Goal: Task Accomplishment & Management: Complete application form

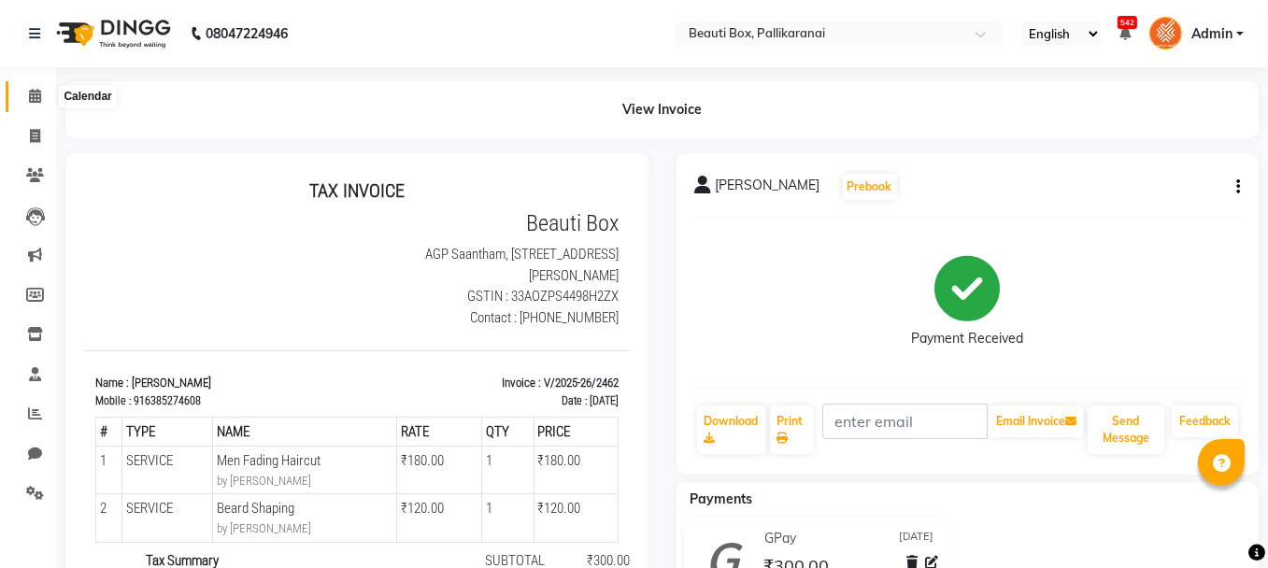
click at [37, 93] on icon at bounding box center [35, 96] width 12 height 14
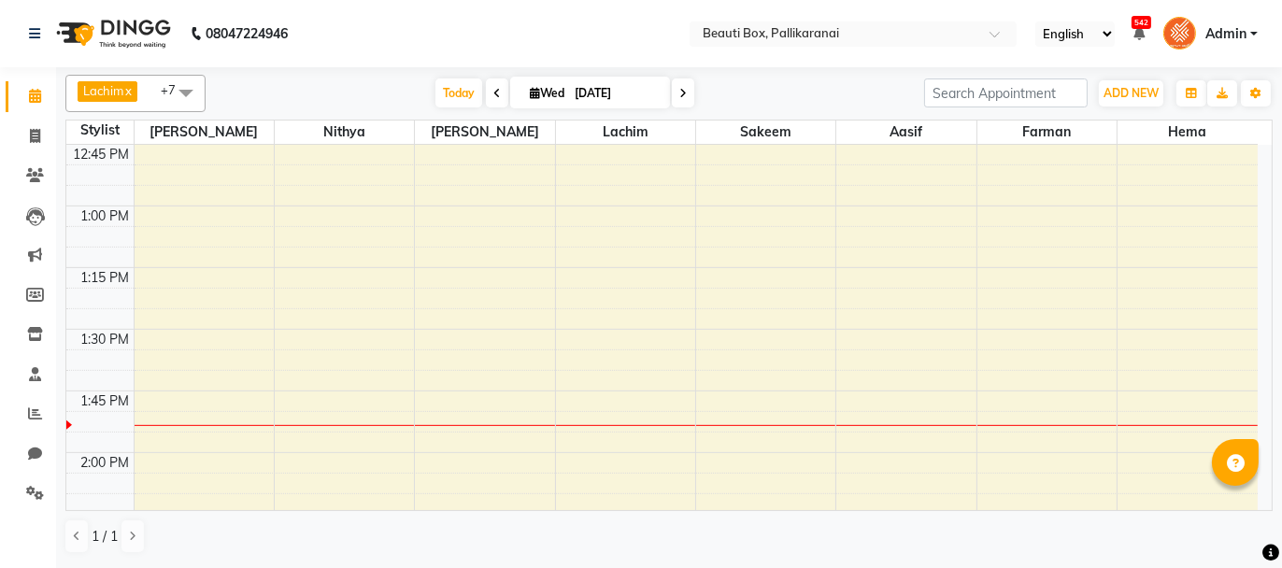
scroll to position [1215, 0]
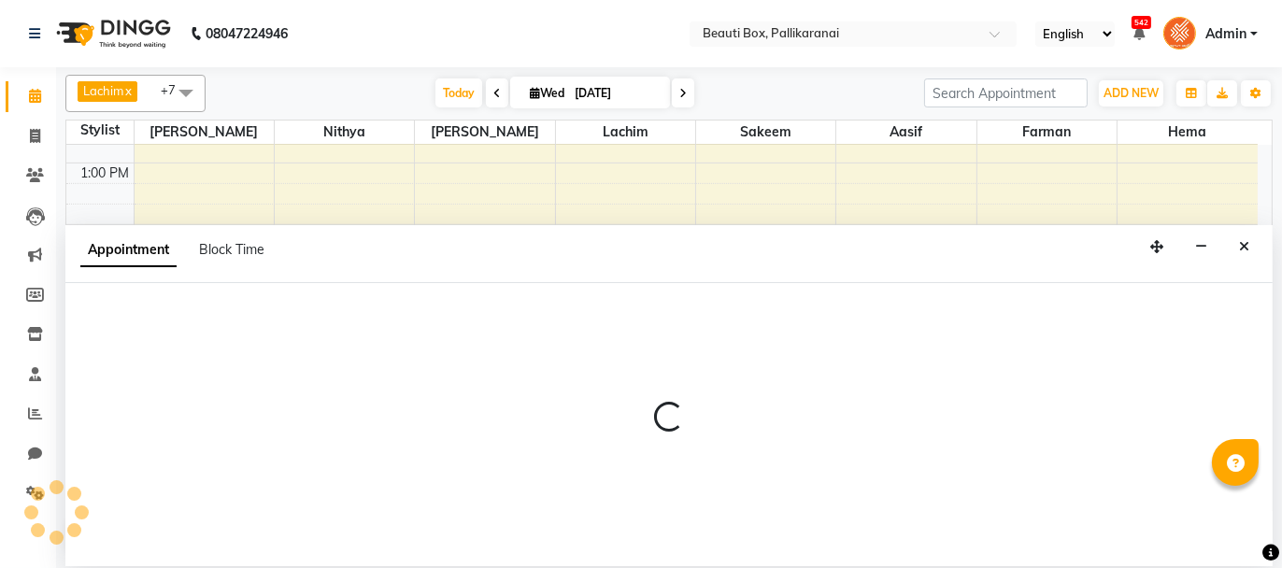
select select "9763"
select select "810"
select select "tentative"
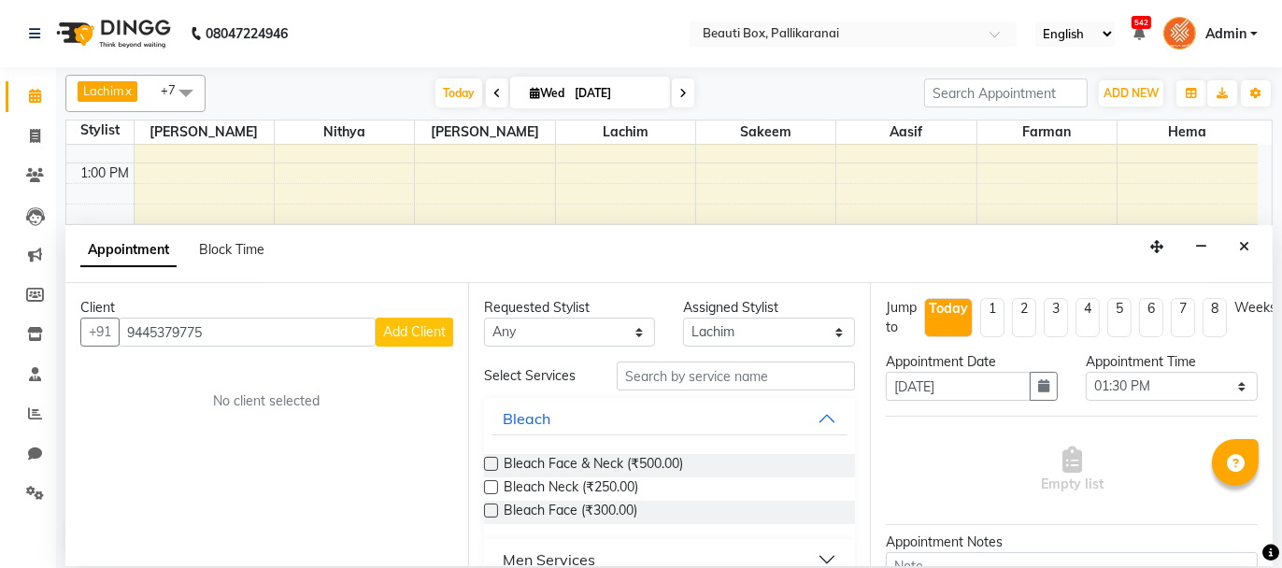
type input "9445379775"
click at [437, 331] on span "Add Client" at bounding box center [414, 331] width 63 height 17
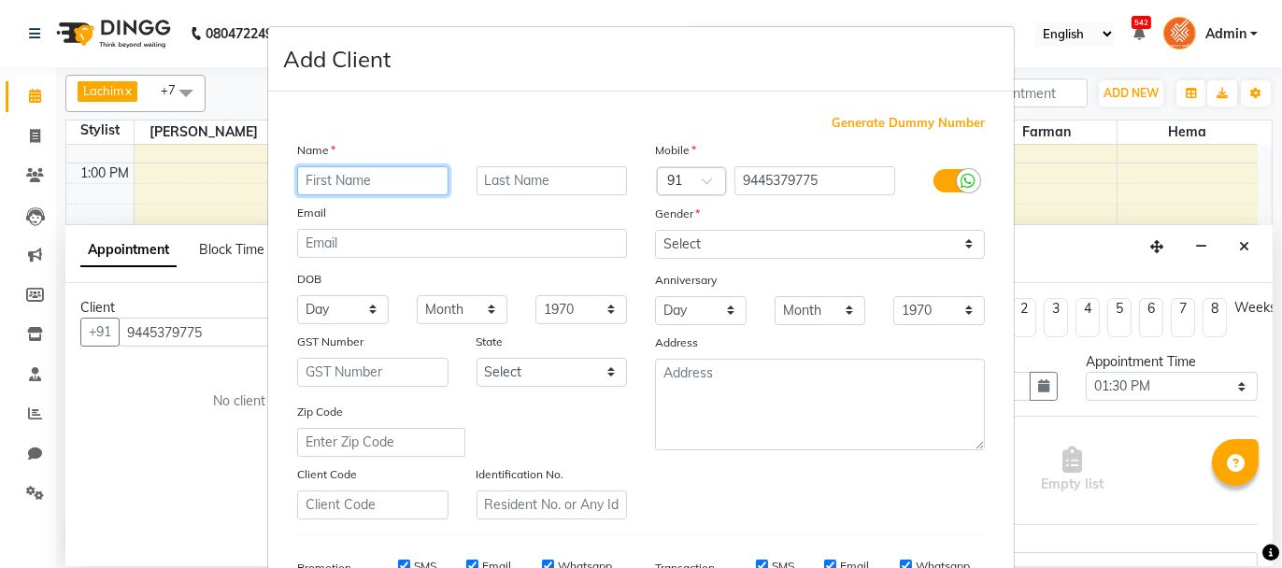
click at [383, 171] on input "text" at bounding box center [372, 180] width 151 height 29
type input "Lakshmi"
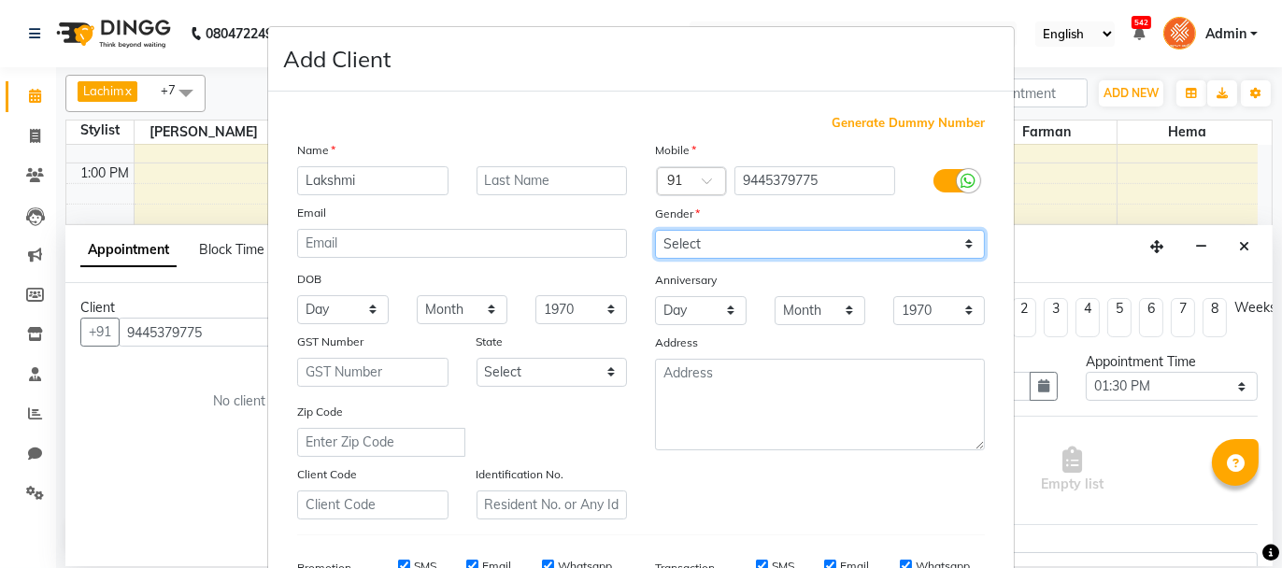
click at [807, 248] on select "Select [DEMOGRAPHIC_DATA] [DEMOGRAPHIC_DATA] Other Prefer Not To Say" at bounding box center [820, 244] width 330 height 29
click at [655, 230] on select "Select [DEMOGRAPHIC_DATA] [DEMOGRAPHIC_DATA] Other Prefer Not To Say" at bounding box center [820, 244] width 330 height 29
click at [812, 236] on select "Select [DEMOGRAPHIC_DATA] [DEMOGRAPHIC_DATA] Other Prefer Not To Say" at bounding box center [820, 244] width 330 height 29
select select "[DEMOGRAPHIC_DATA]"
click at [655, 230] on select "Select [DEMOGRAPHIC_DATA] [DEMOGRAPHIC_DATA] Other Prefer Not To Say" at bounding box center [820, 244] width 330 height 29
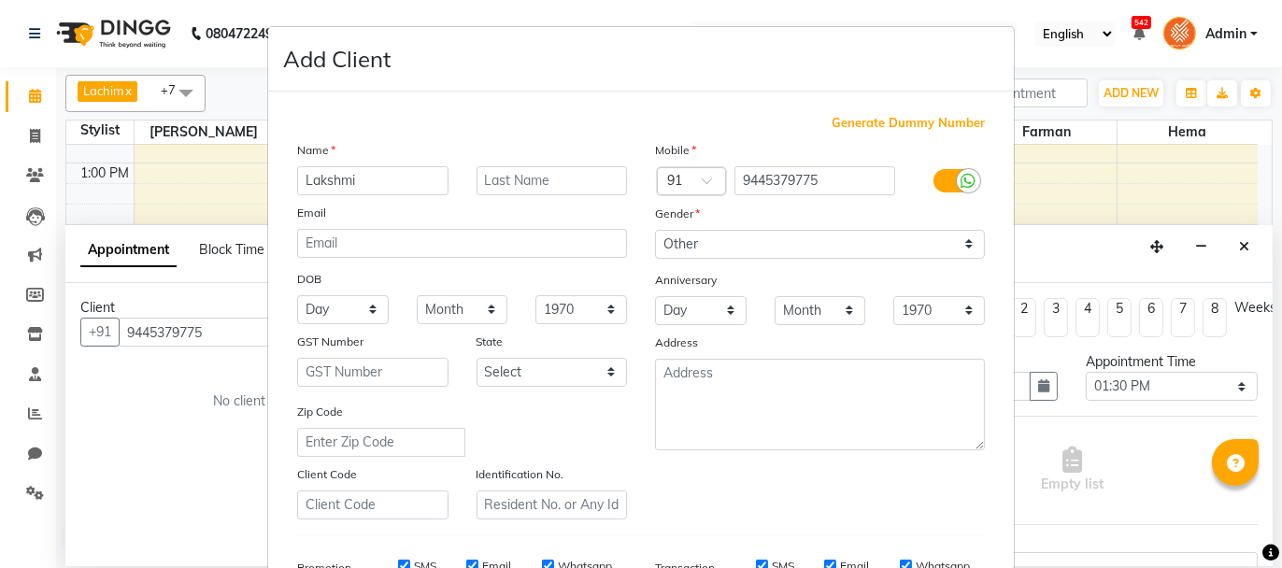
scroll to position [292, 0]
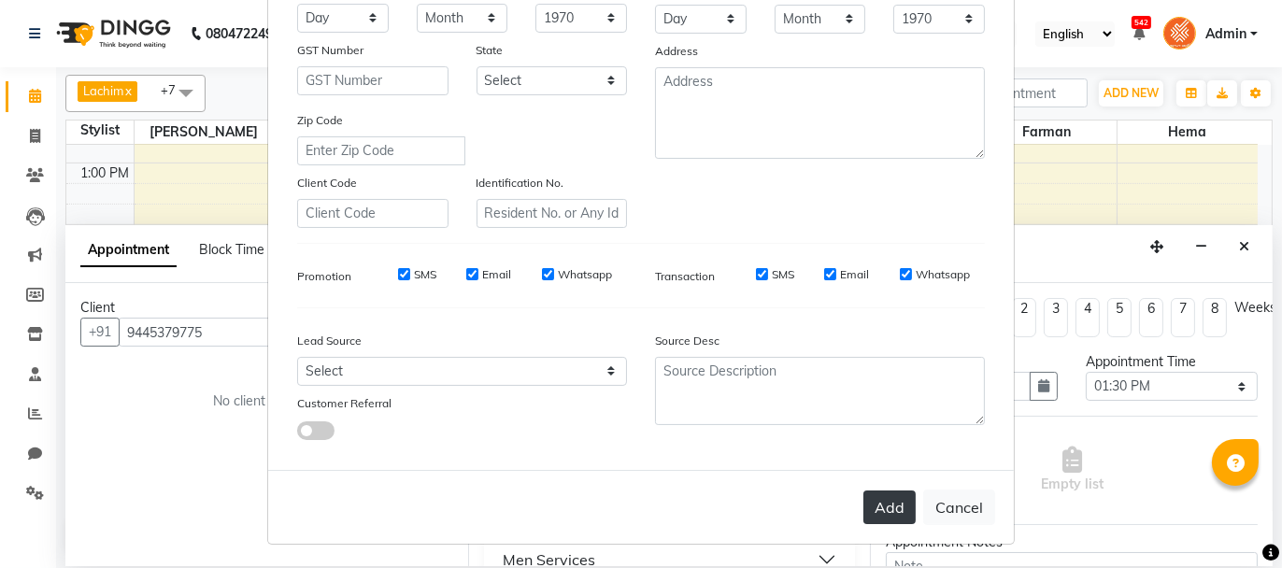
click at [886, 499] on button "Add" at bounding box center [890, 508] width 52 height 34
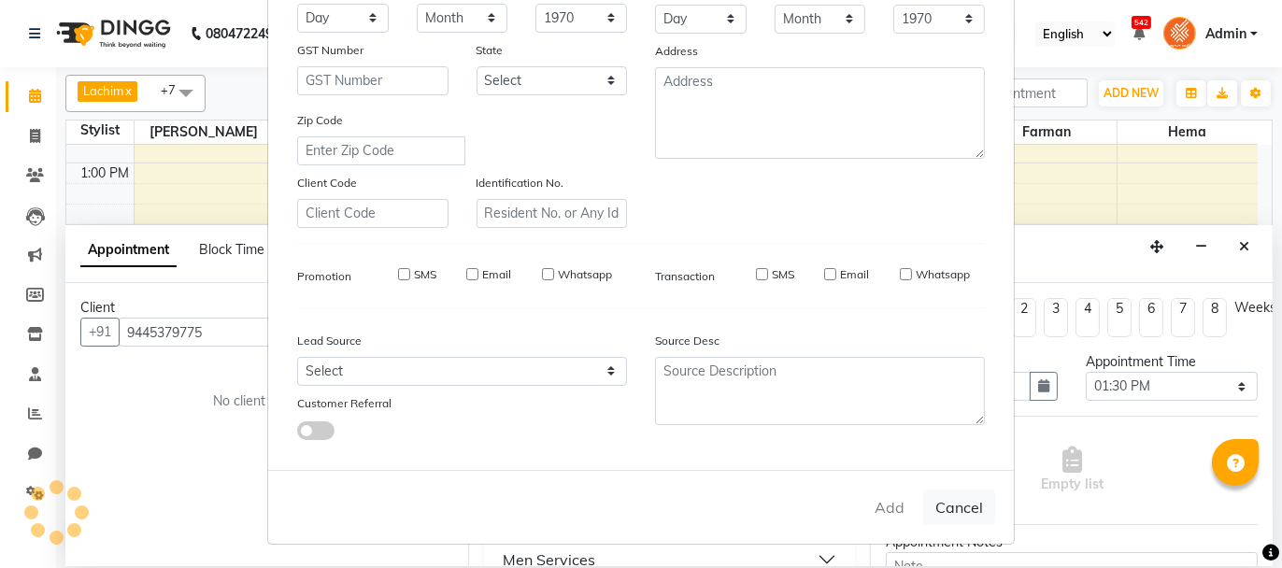
select select
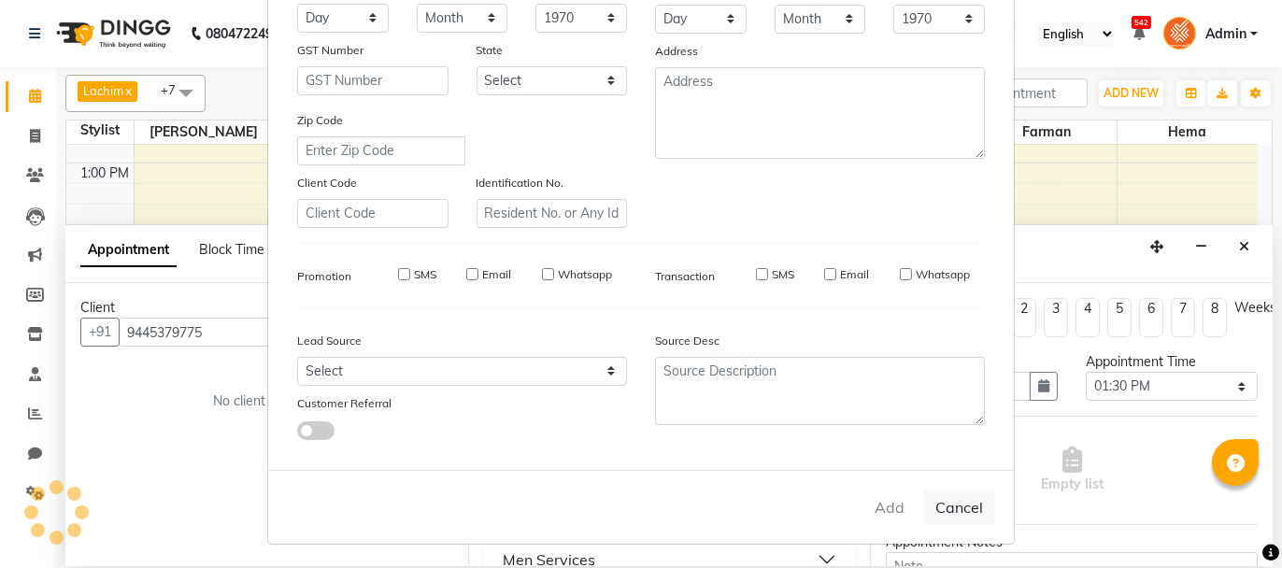
select select
checkbox input "false"
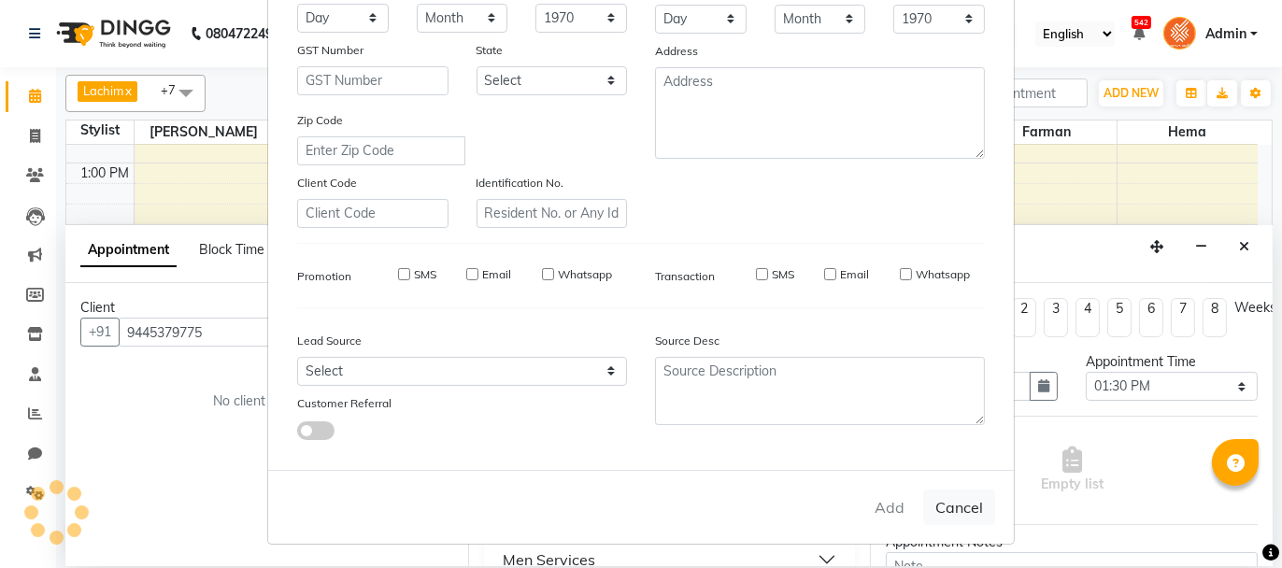
checkbox input "false"
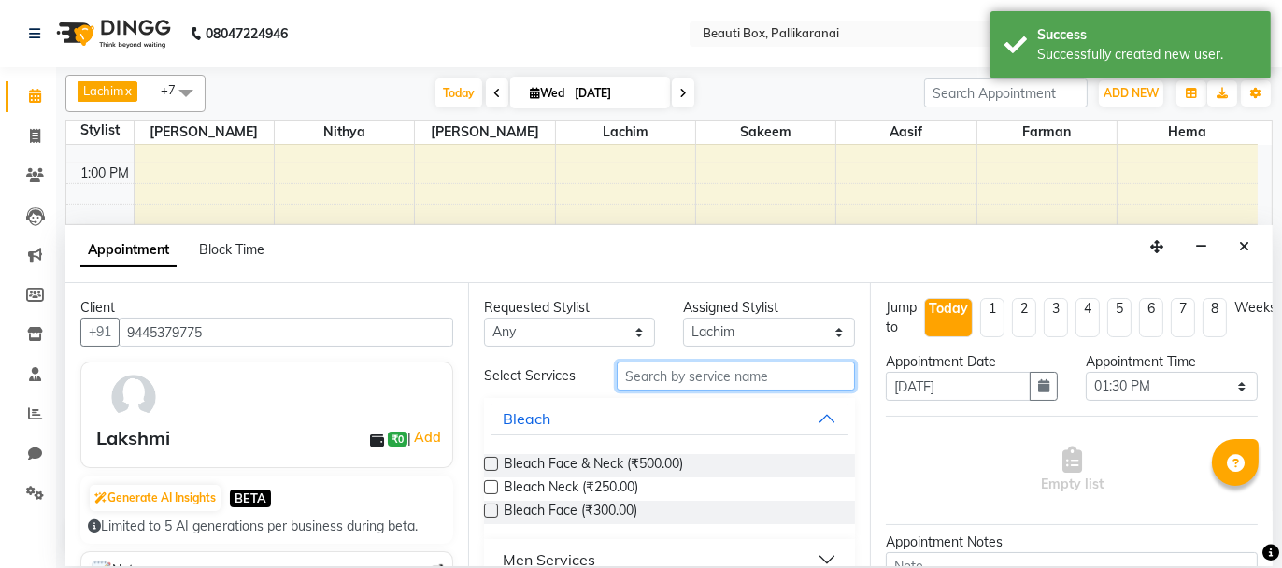
click at [687, 373] on input "text" at bounding box center [736, 376] width 238 height 29
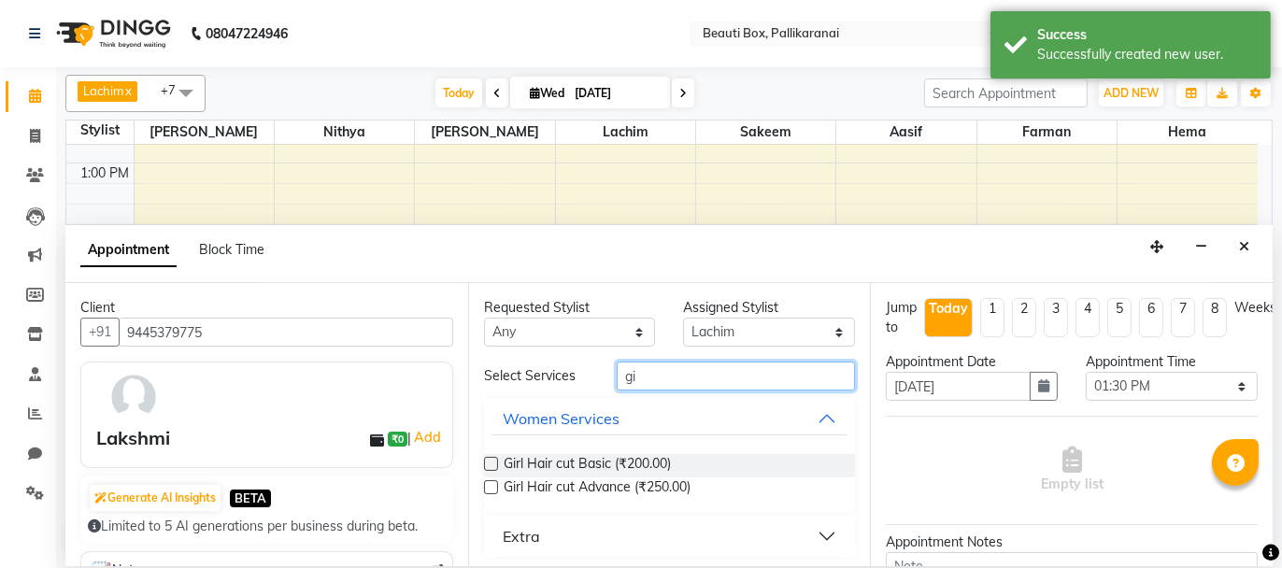
type input "gi"
click at [489, 464] on label at bounding box center [491, 464] width 14 height 14
click at [489, 464] on input "checkbox" at bounding box center [490, 466] width 12 height 12
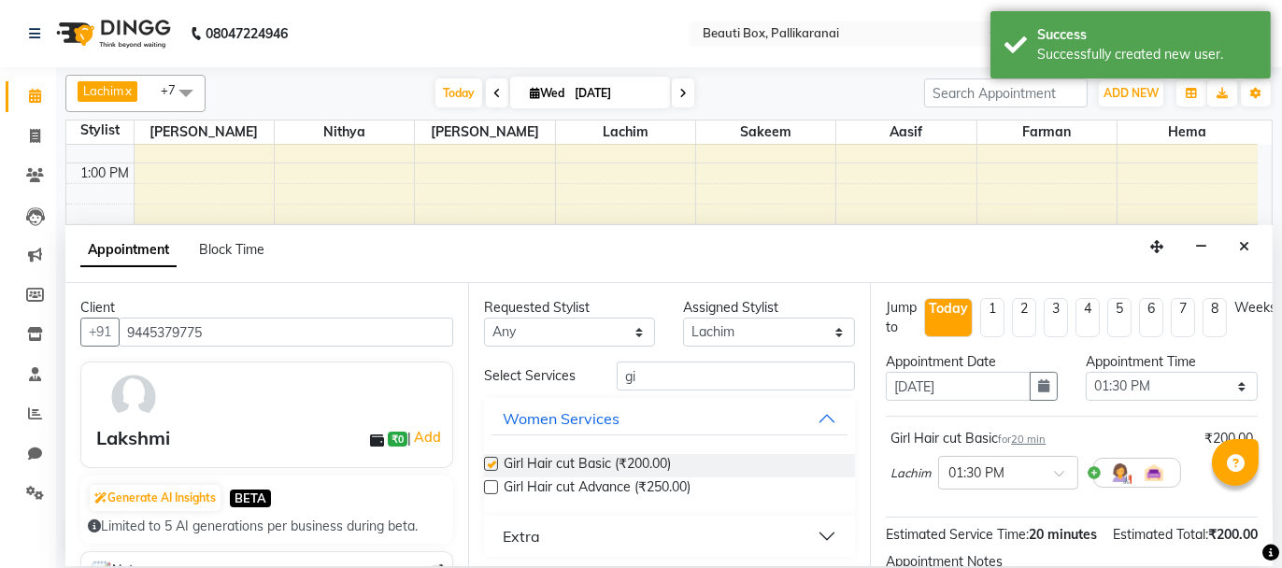
checkbox input "false"
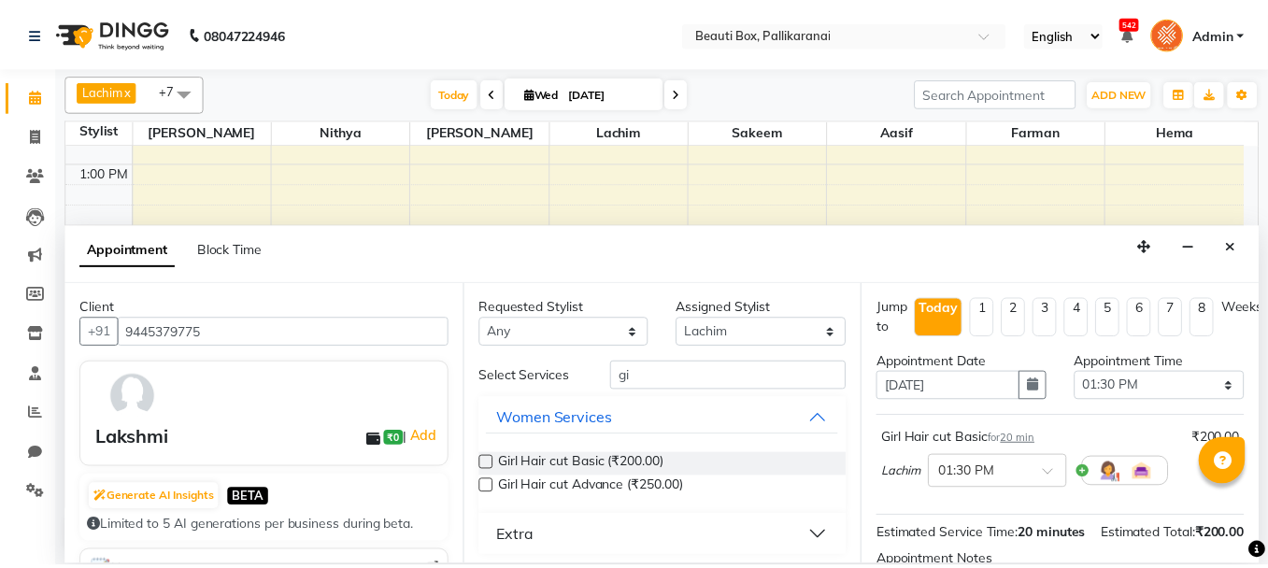
scroll to position [226, 0]
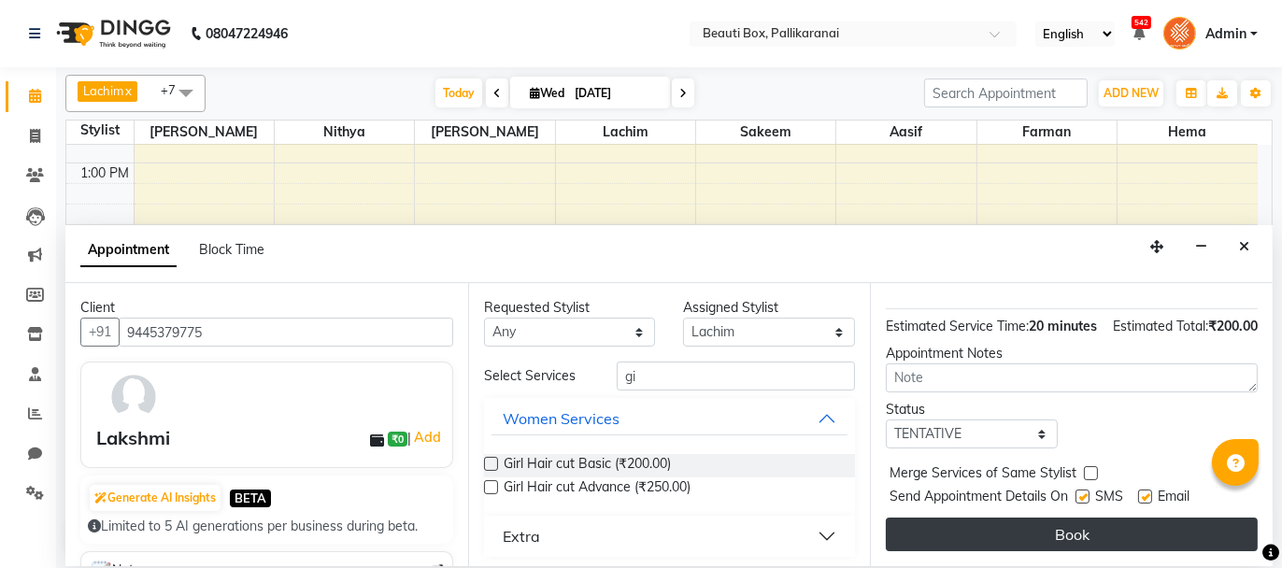
click at [1130, 534] on button "Book" at bounding box center [1072, 535] width 372 height 34
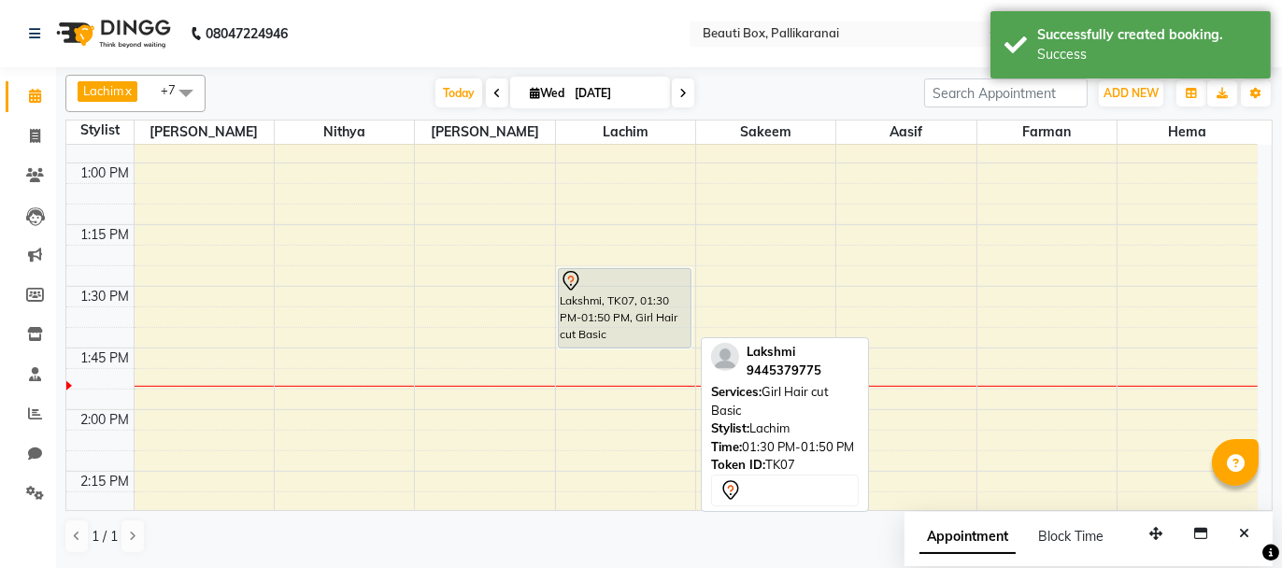
click at [622, 310] on div "Lakshmi, TK07, 01:30 PM-01:50 PM, Girl Hair cut Basic" at bounding box center [625, 308] width 133 height 79
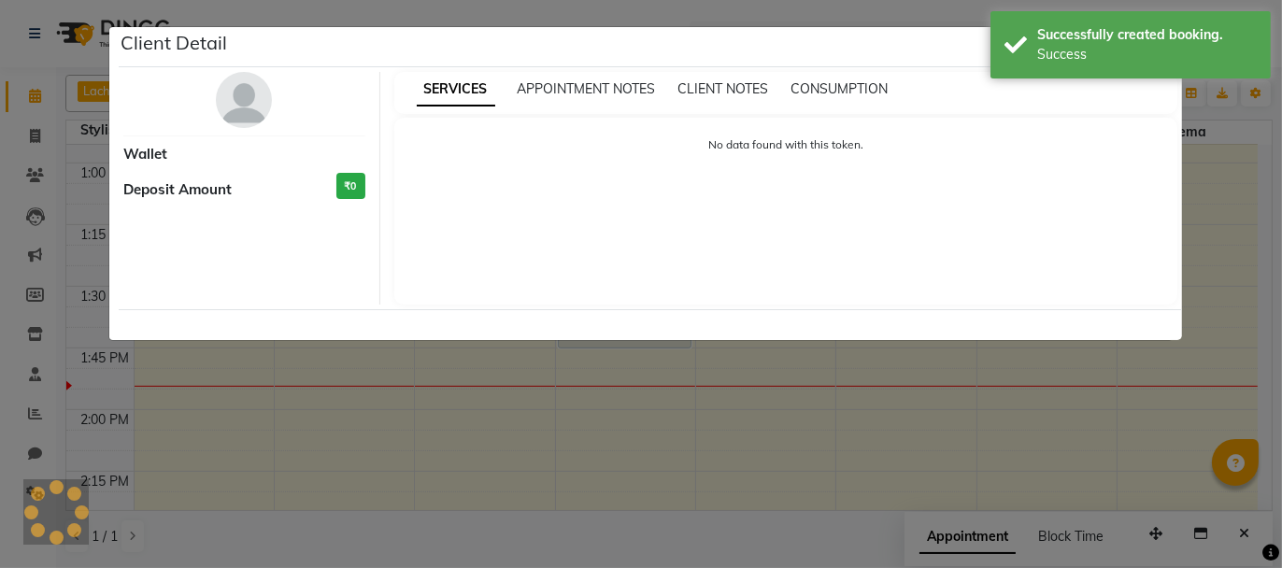
select select "7"
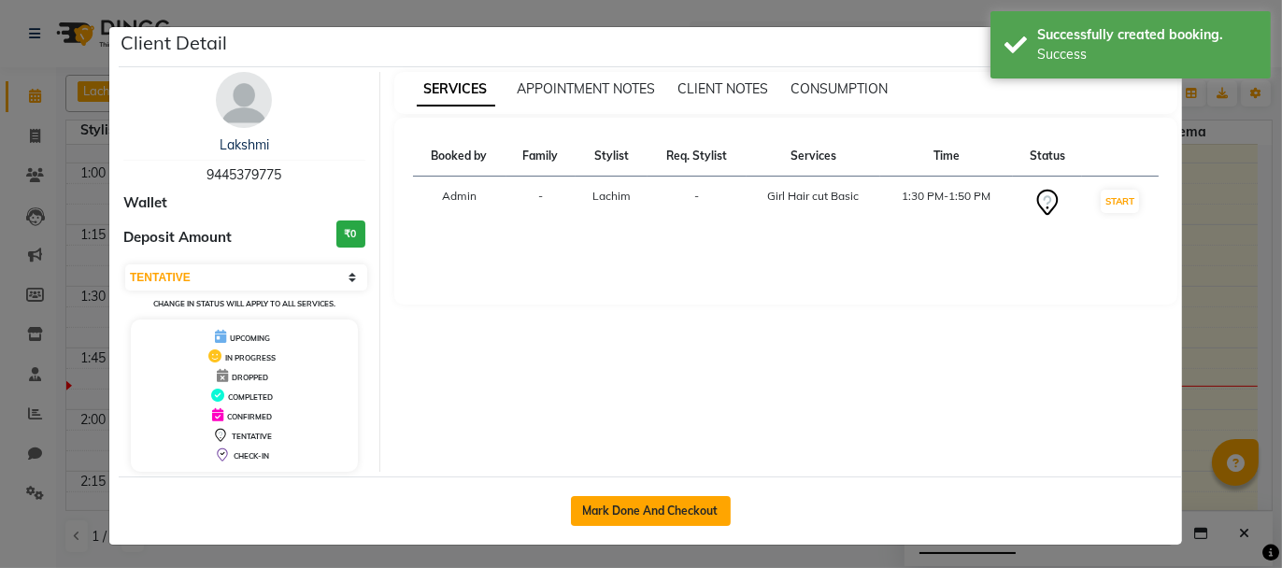
click at [642, 506] on button "Mark Done And Checkout" at bounding box center [651, 511] width 160 height 30
select select "service"
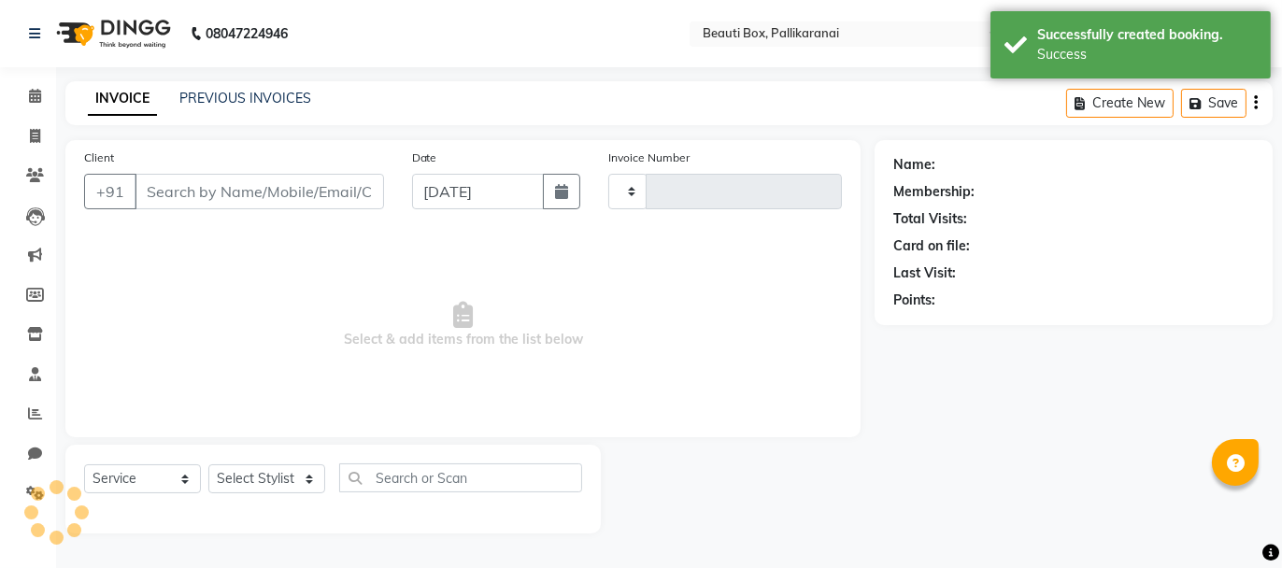
type input "2463"
select select "11"
type input "9445379775"
select select "9763"
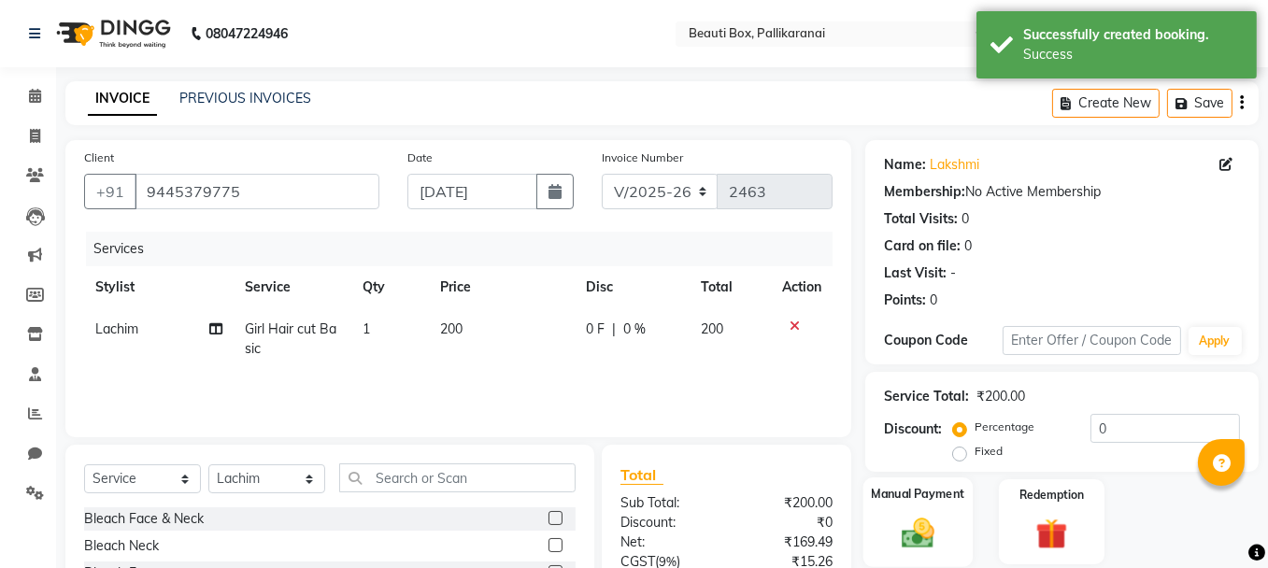
click at [948, 528] on div "Manual Payment" at bounding box center [918, 522] width 109 height 89
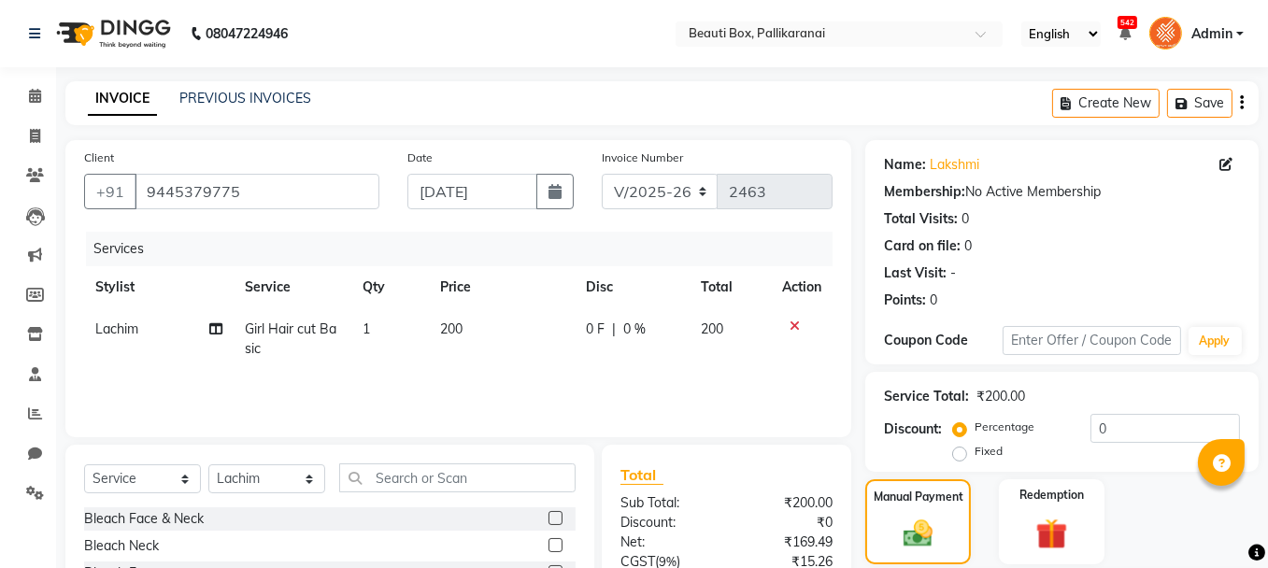
scroll to position [181, 0]
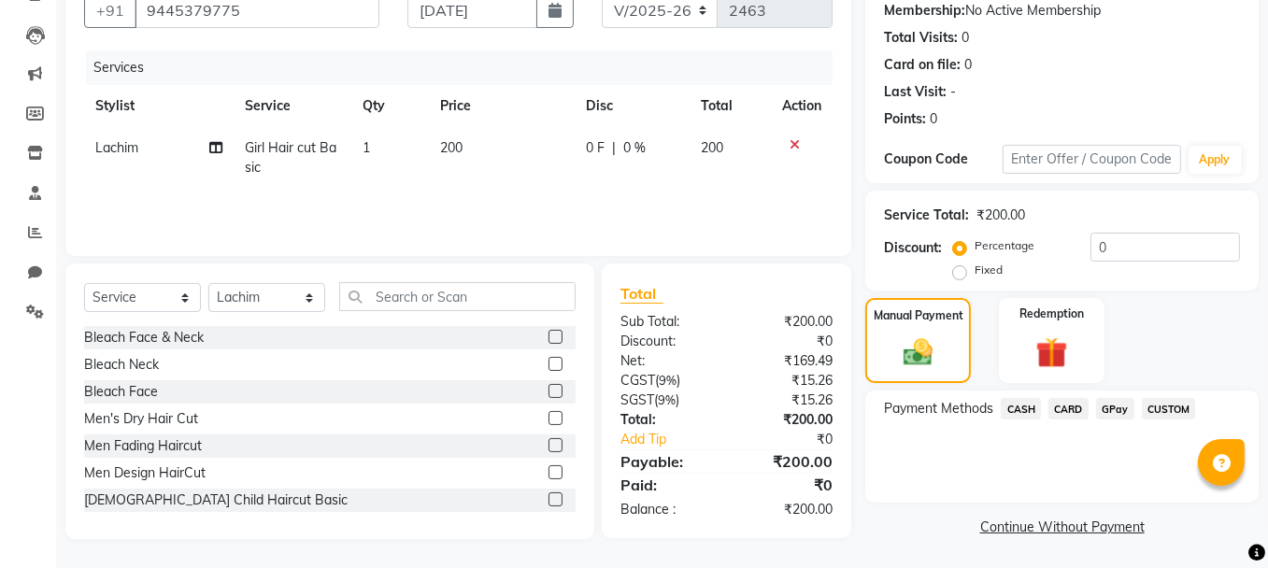
click at [1116, 410] on span "GPay" at bounding box center [1115, 408] width 38 height 21
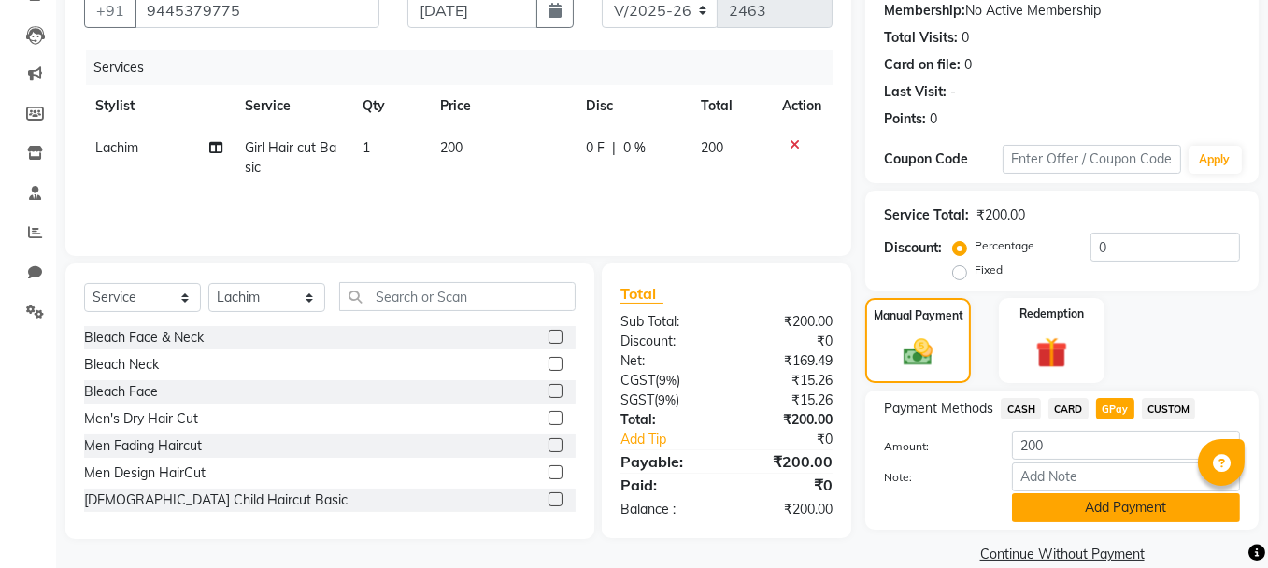
click at [1067, 496] on button "Add Payment" at bounding box center [1126, 508] width 228 height 29
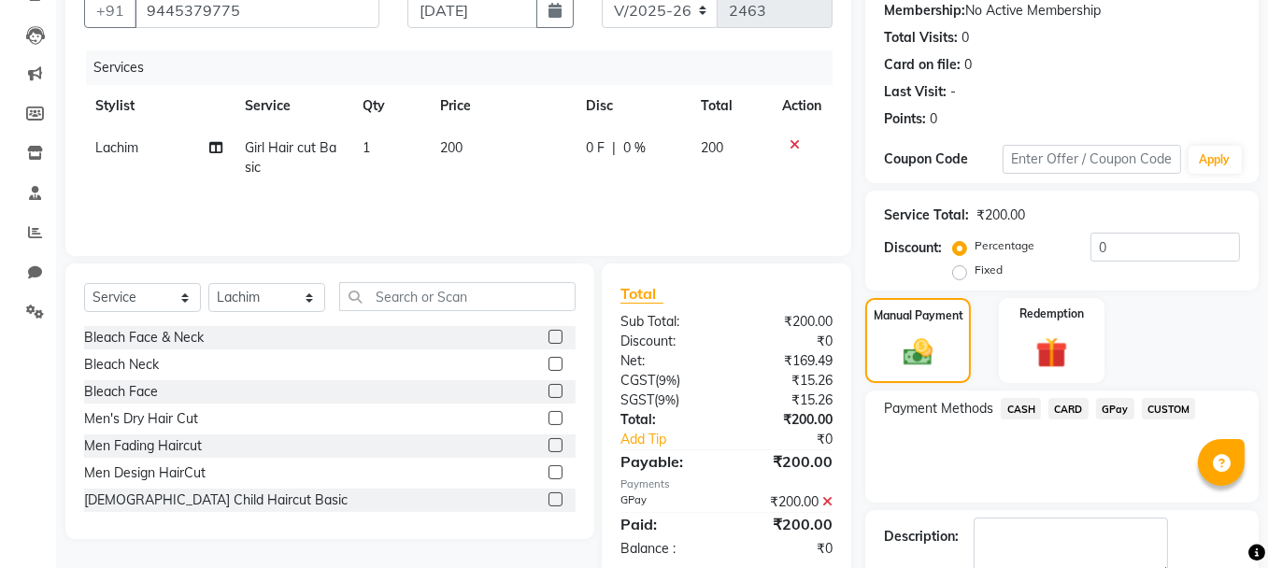
scroll to position [285, 0]
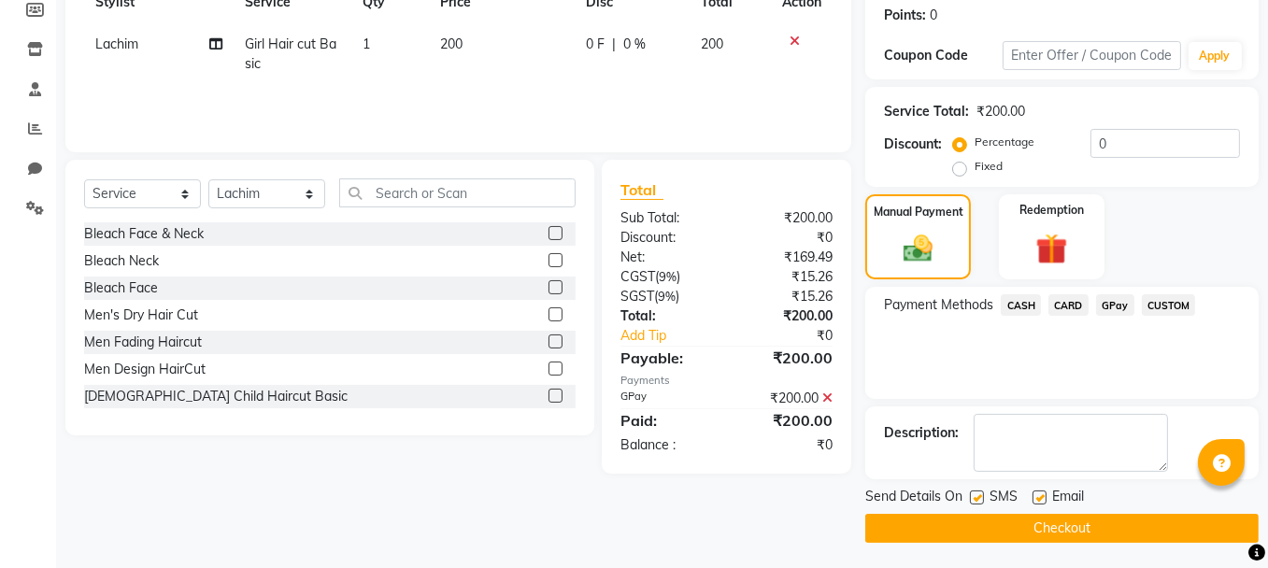
click at [1126, 525] on button "Checkout" at bounding box center [1062, 528] width 393 height 29
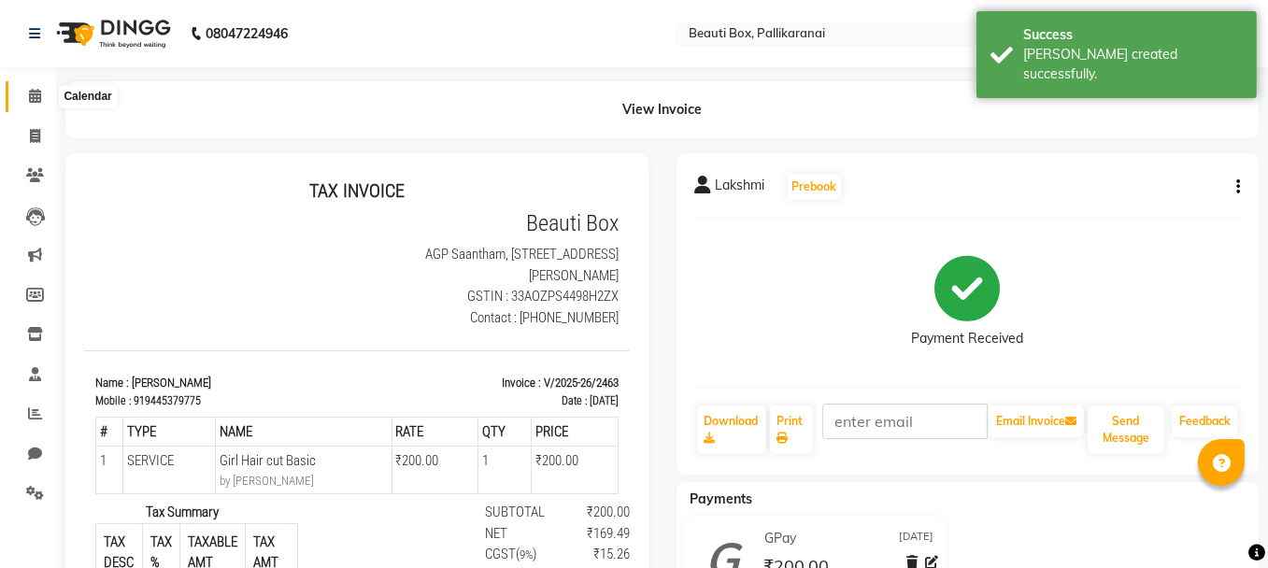
click at [33, 89] on icon at bounding box center [35, 96] width 12 height 14
